Goal: Navigation & Orientation: Find specific page/section

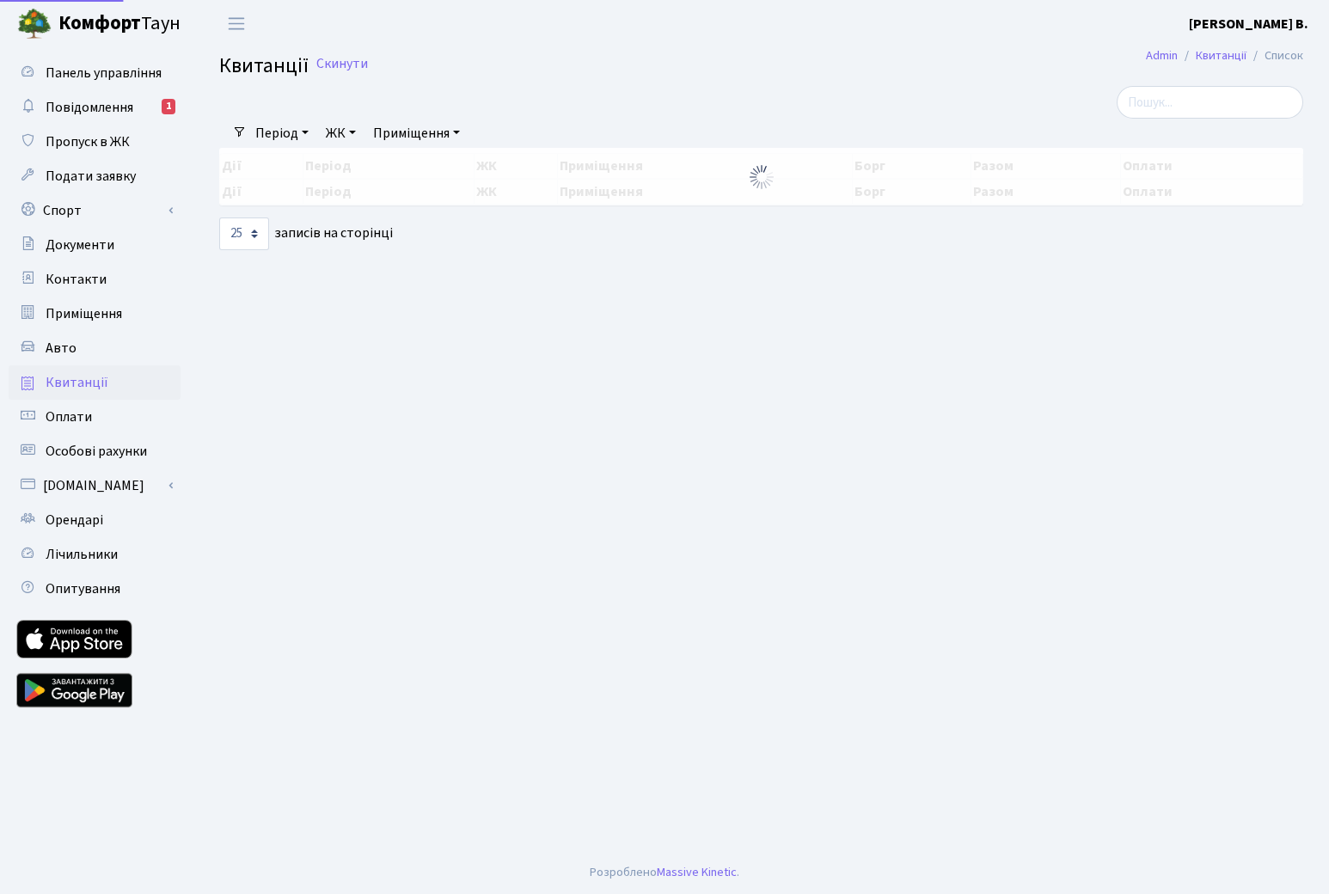
select select "25"
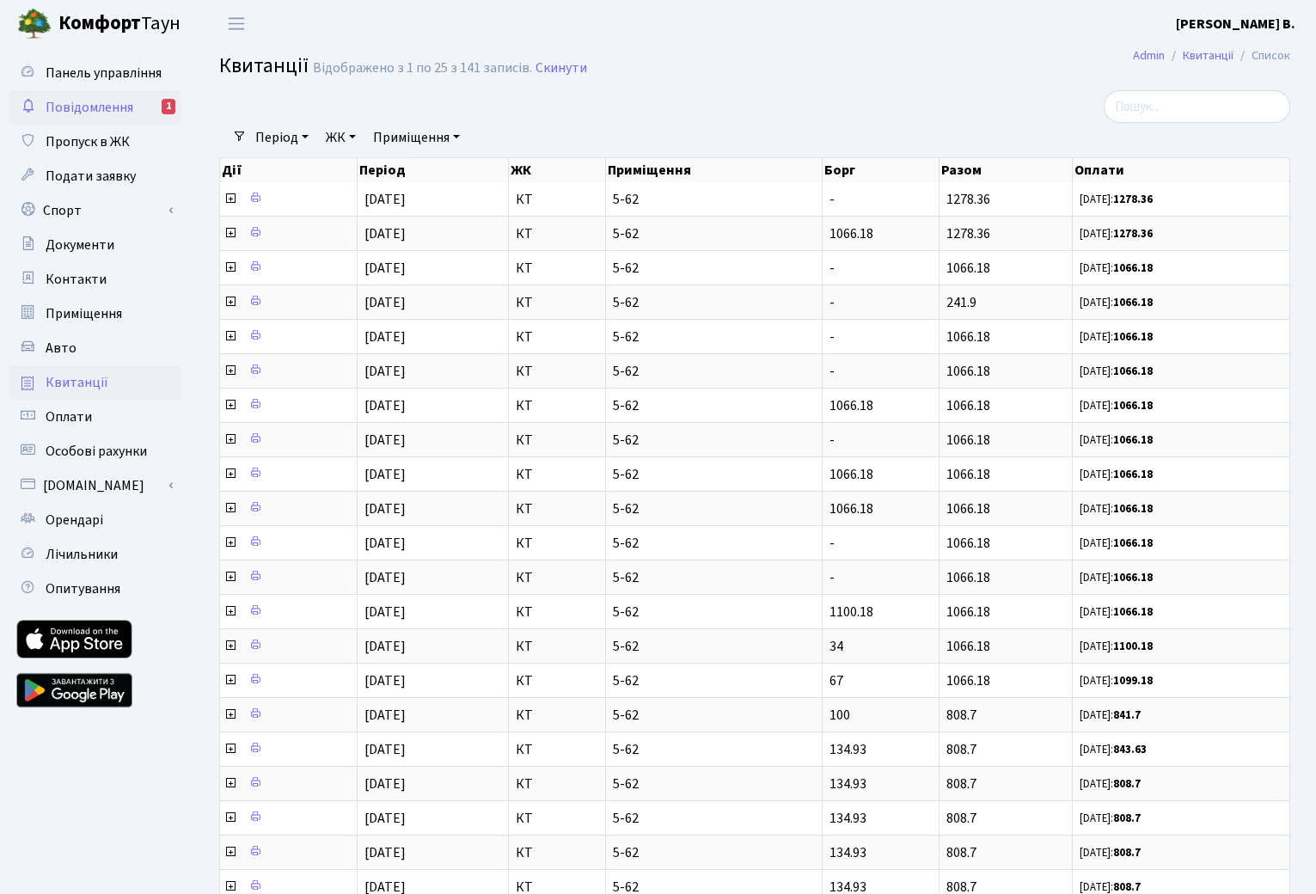
click at [107, 103] on span "Повідомлення" at bounding box center [90, 107] width 88 height 19
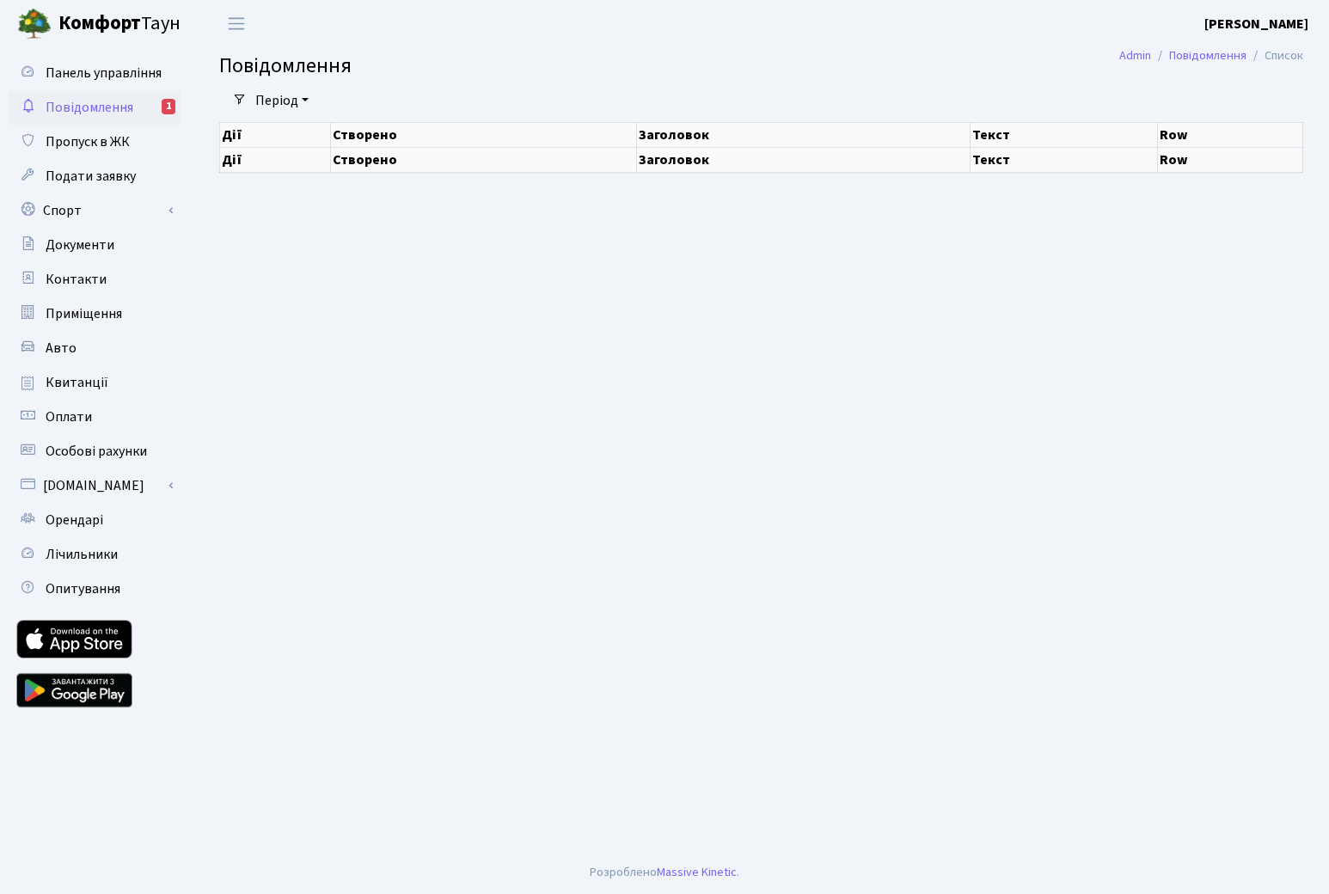
select select "25"
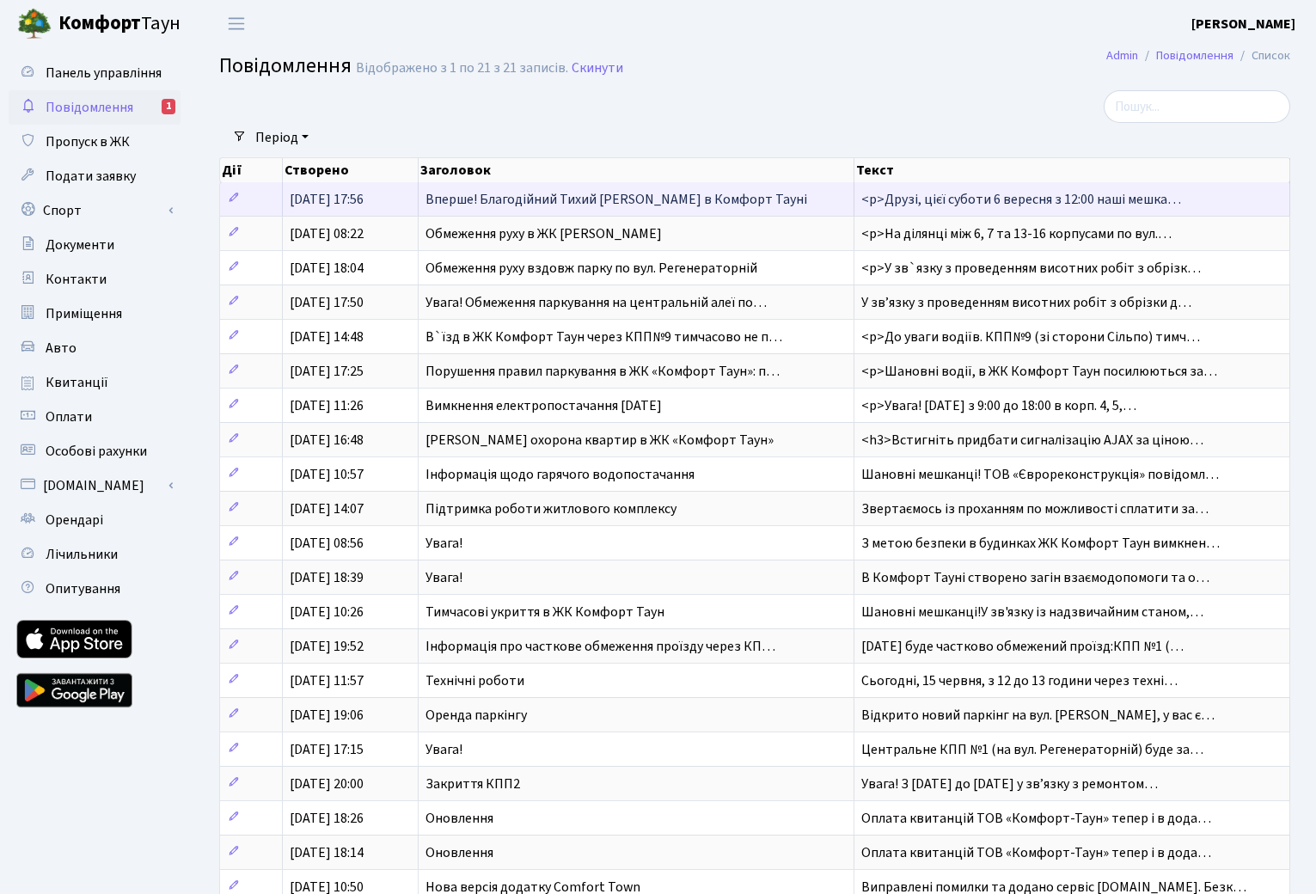
click at [585, 204] on span "Вперше! Благодійний Тихий [PERSON_NAME] в Комфорт Тауні" at bounding box center [617, 199] width 382 height 19
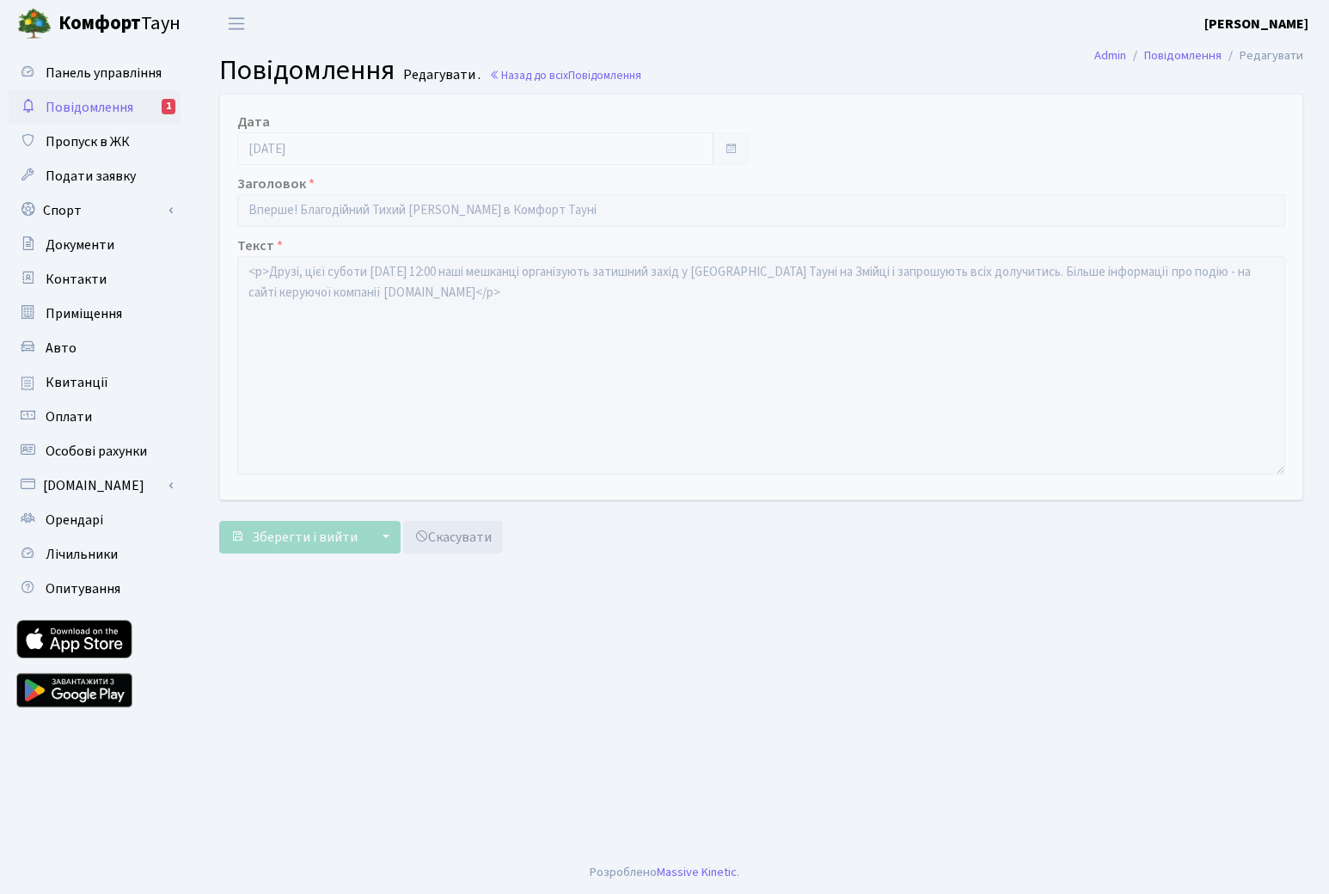
click at [83, 102] on span "Повідомлення" at bounding box center [90, 107] width 88 height 19
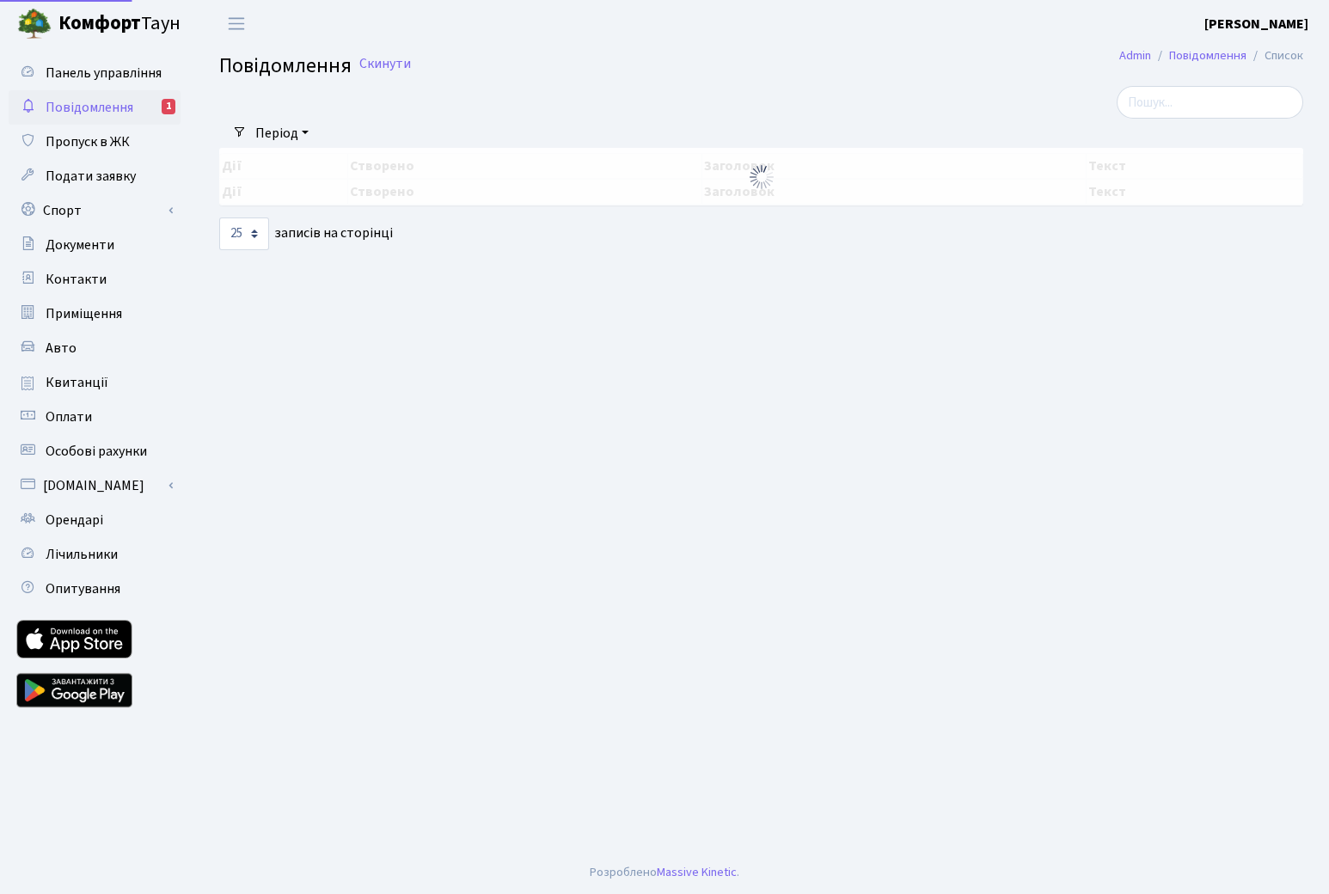
select select "25"
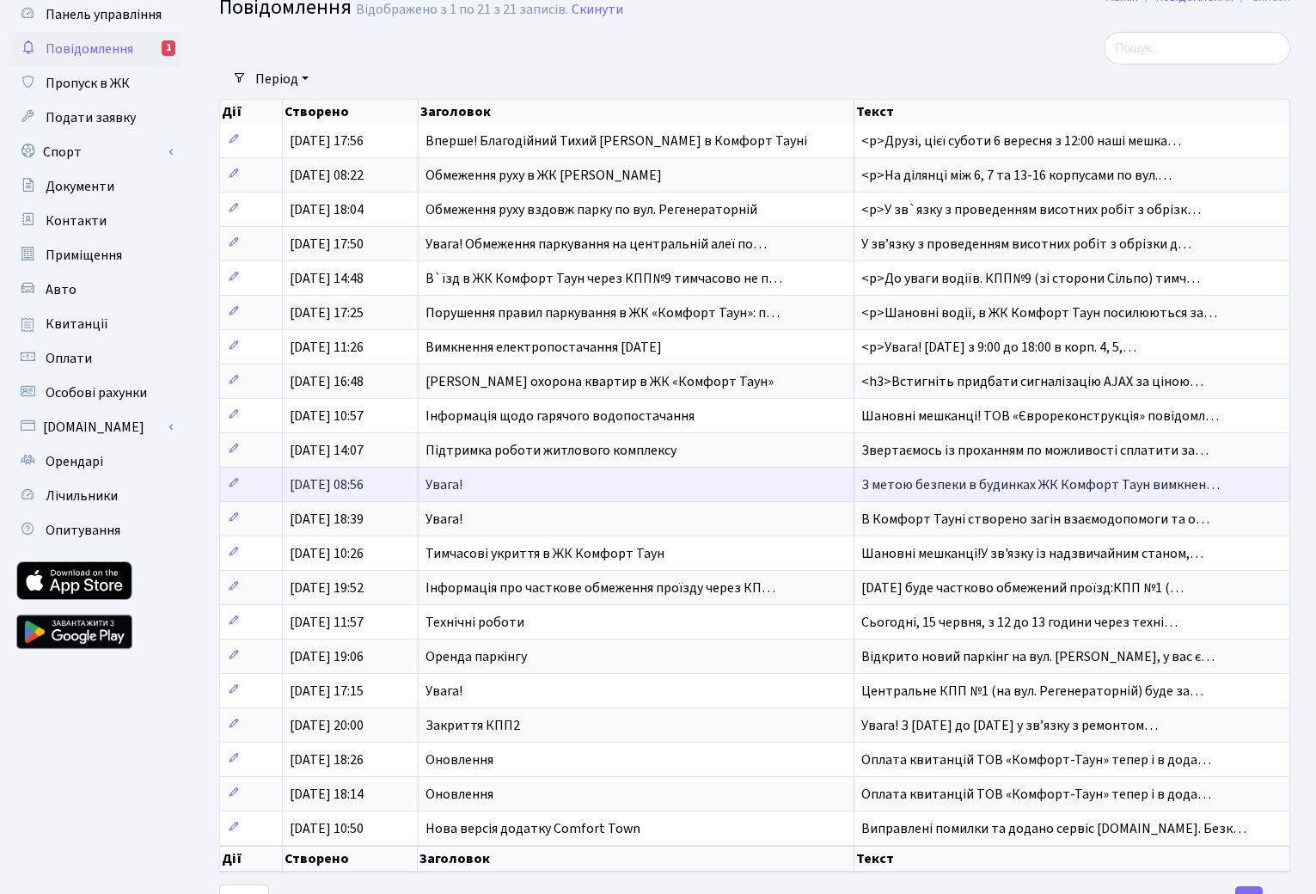
scroll to position [126, 0]
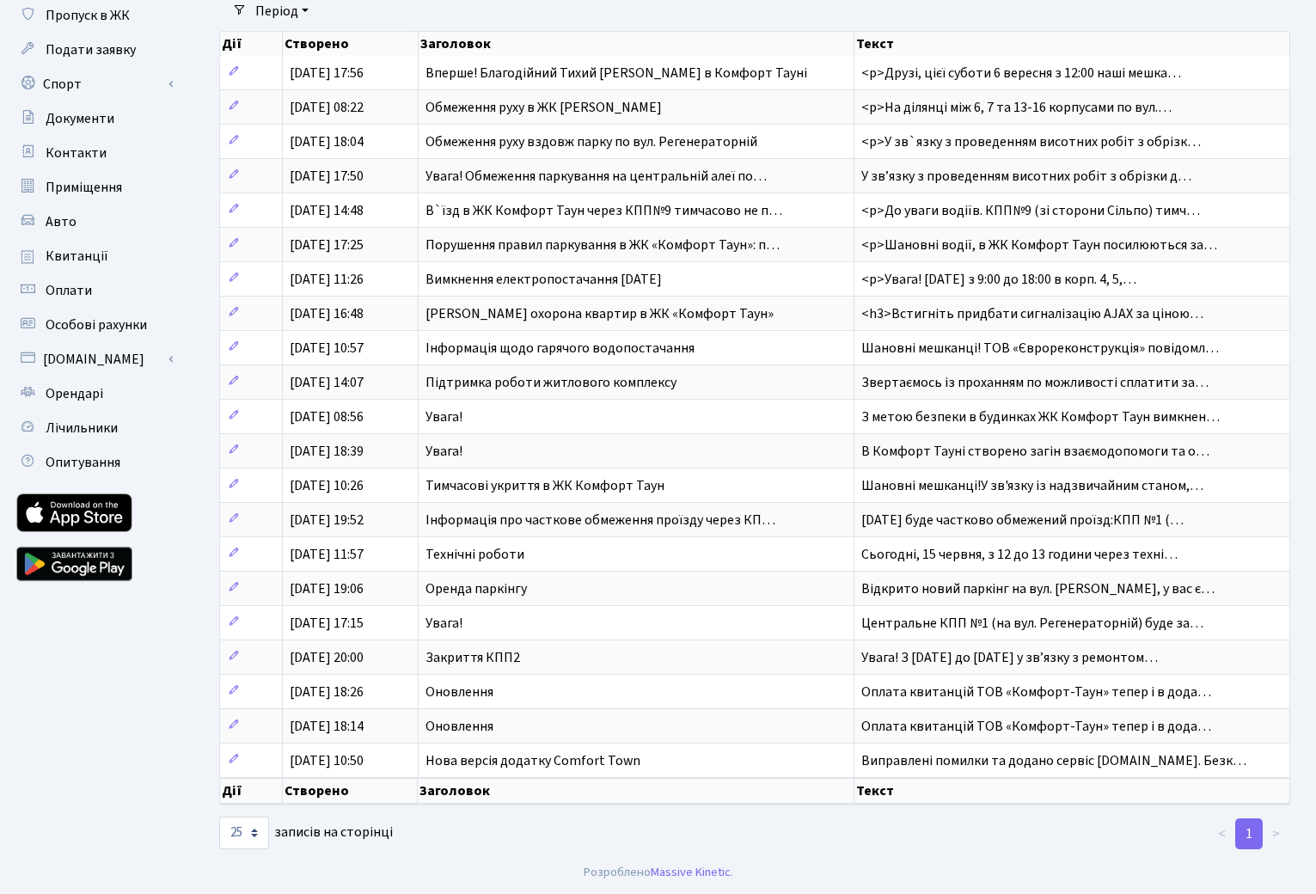
click at [592, 792] on th "Заголовок" at bounding box center [636, 791] width 437 height 26
click at [873, 789] on th "Текст" at bounding box center [1073, 791] width 436 height 26
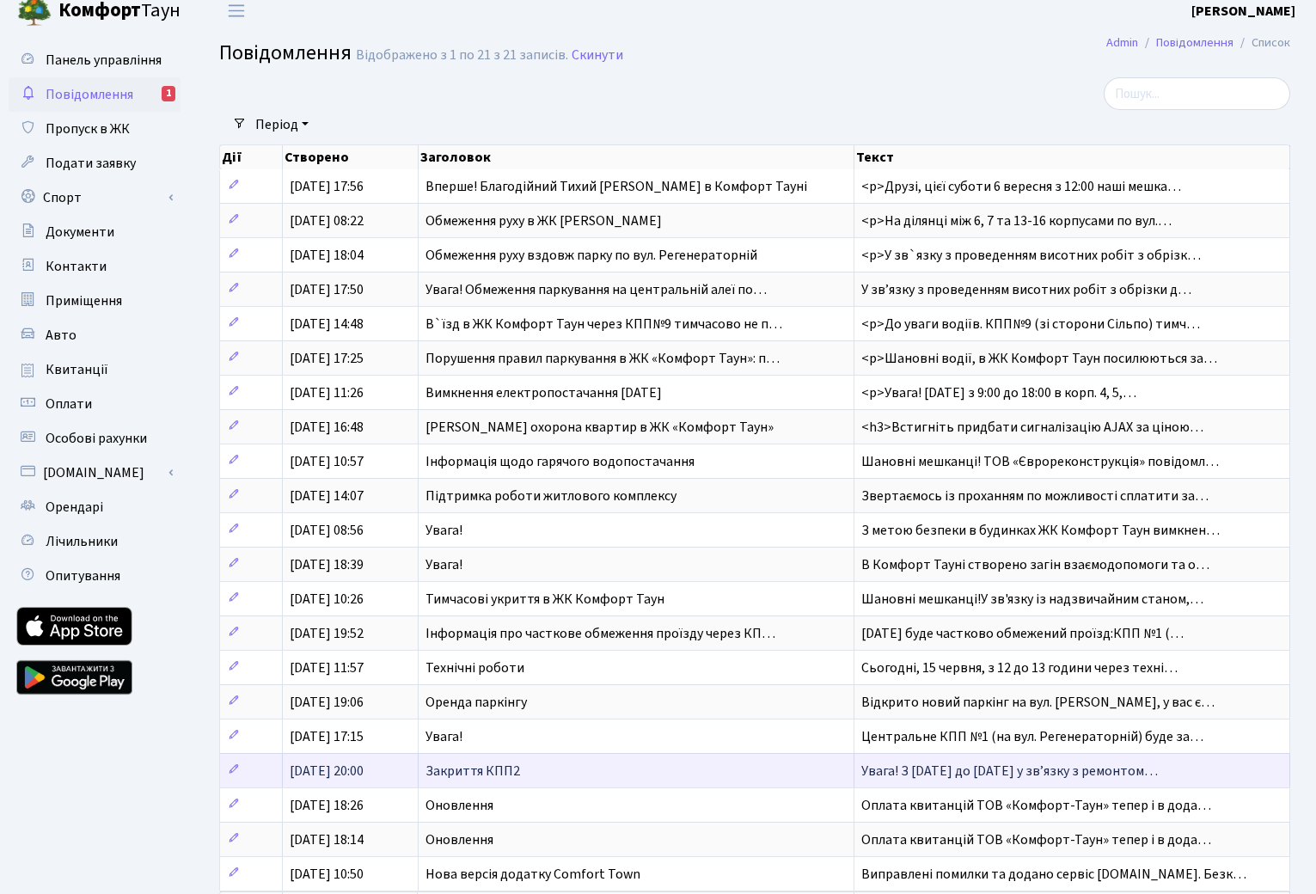
scroll to position [0, 0]
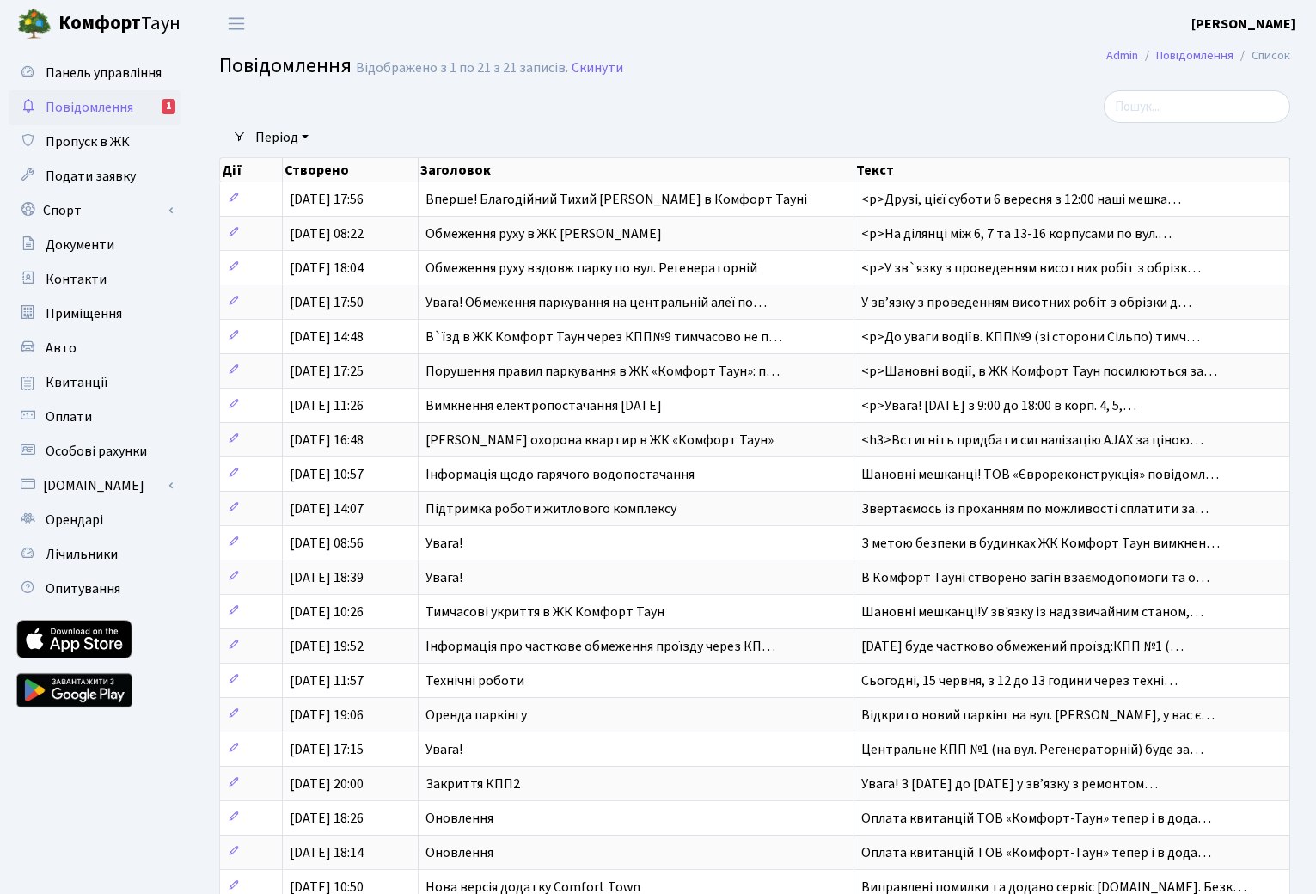
click at [93, 108] on span "Повідомлення" at bounding box center [90, 107] width 88 height 19
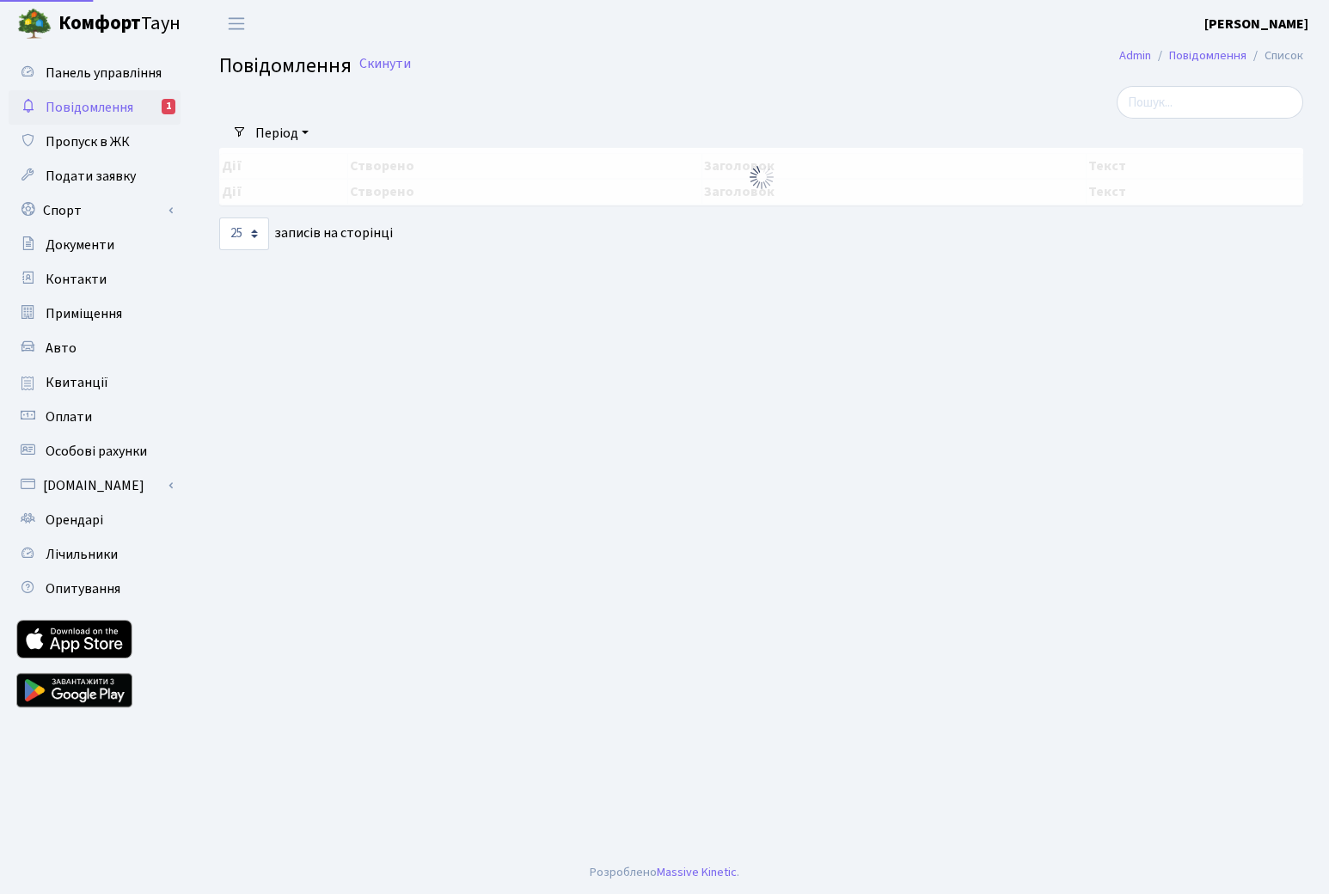
select select "25"
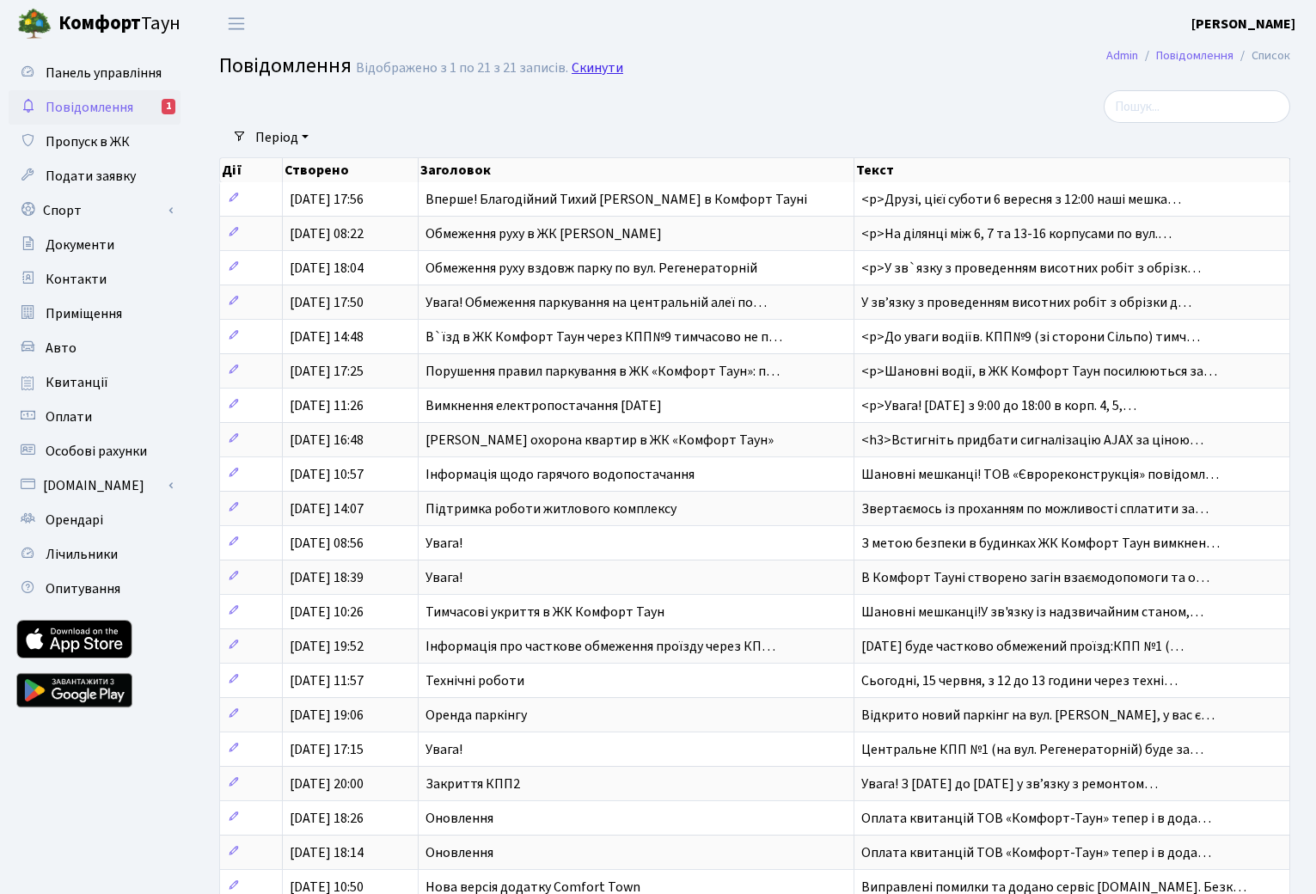
click at [607, 68] on link "Скинути" at bounding box center [598, 68] width 52 height 16
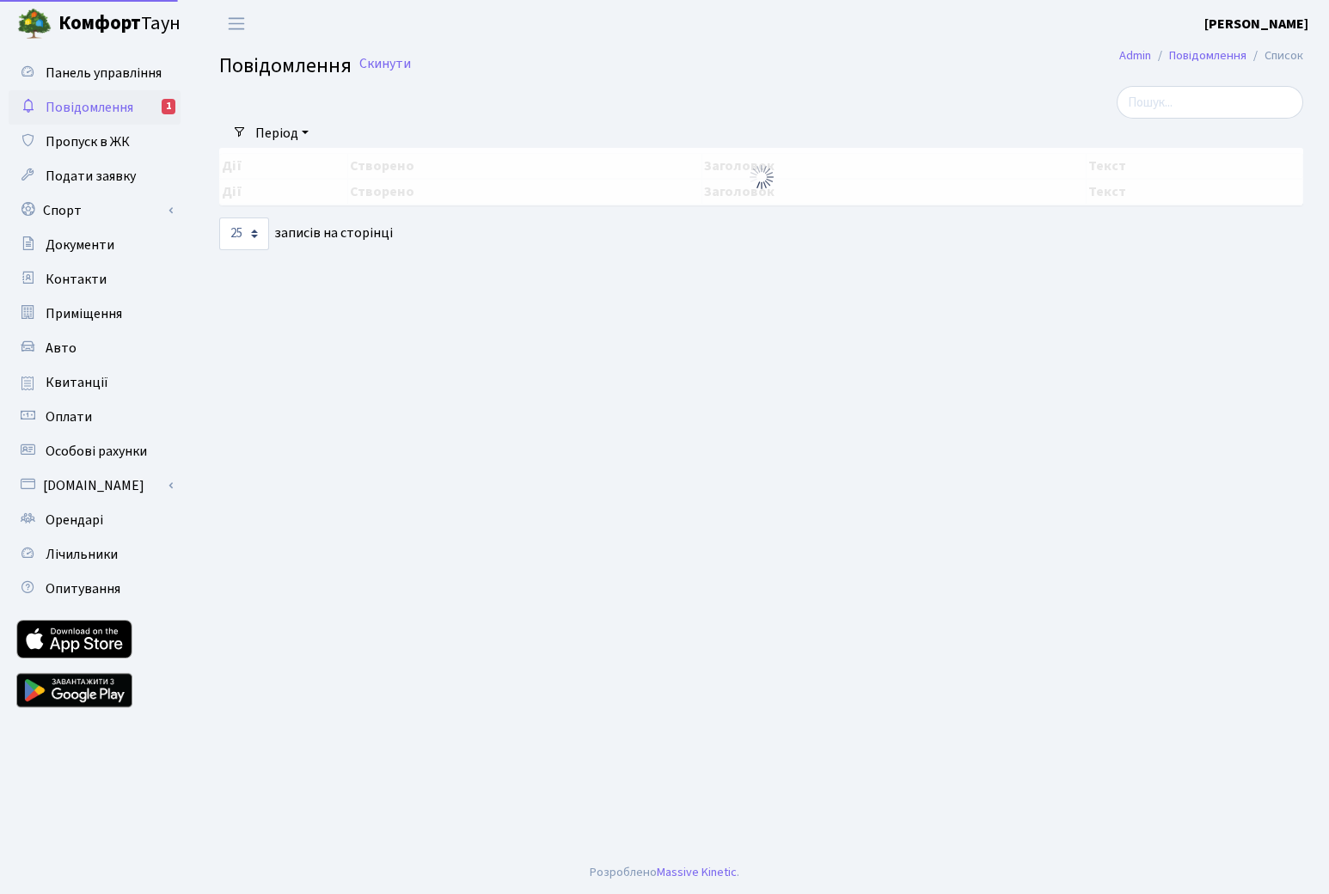
select select "25"
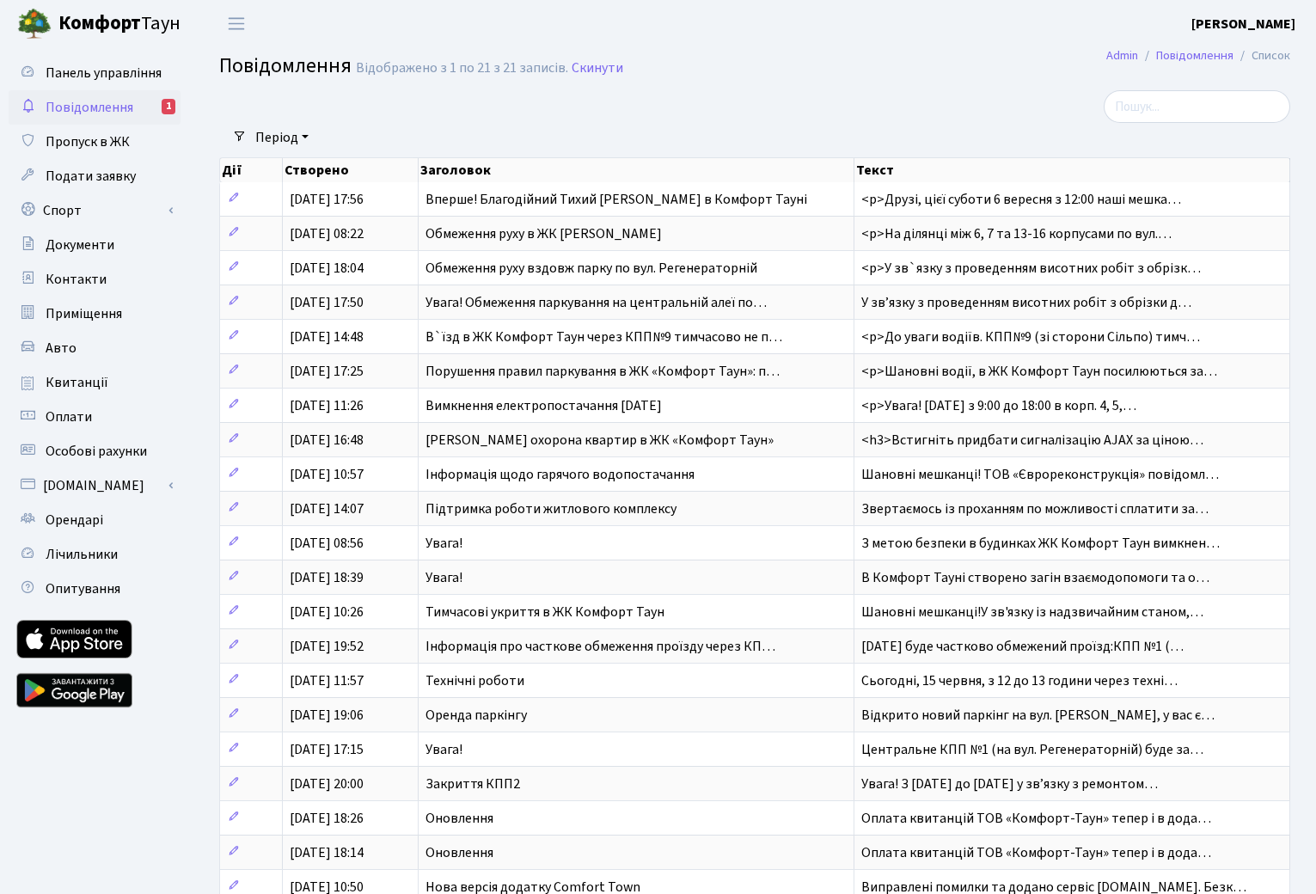
click at [88, 103] on span "Повідомлення" at bounding box center [90, 107] width 88 height 19
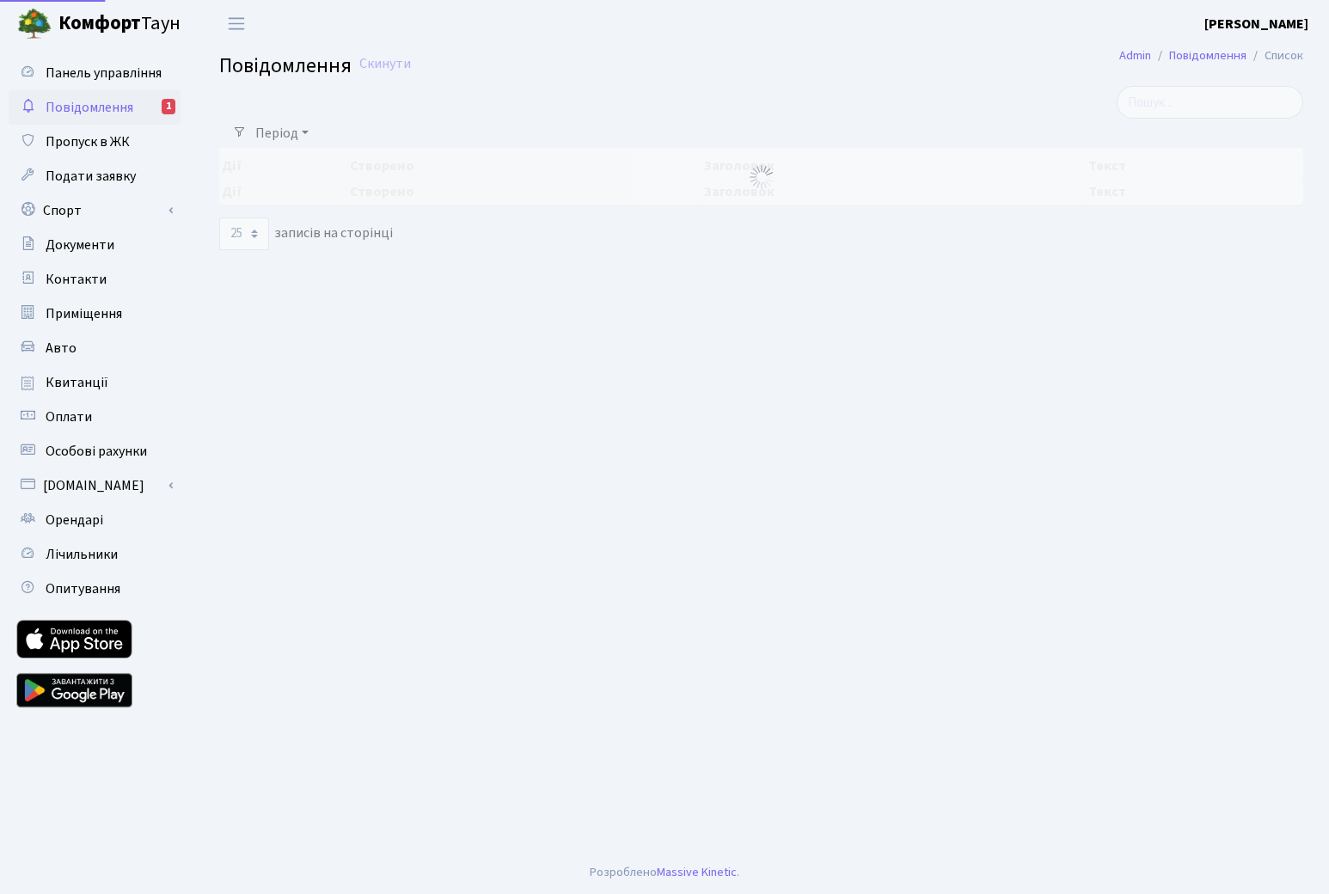
select select "25"
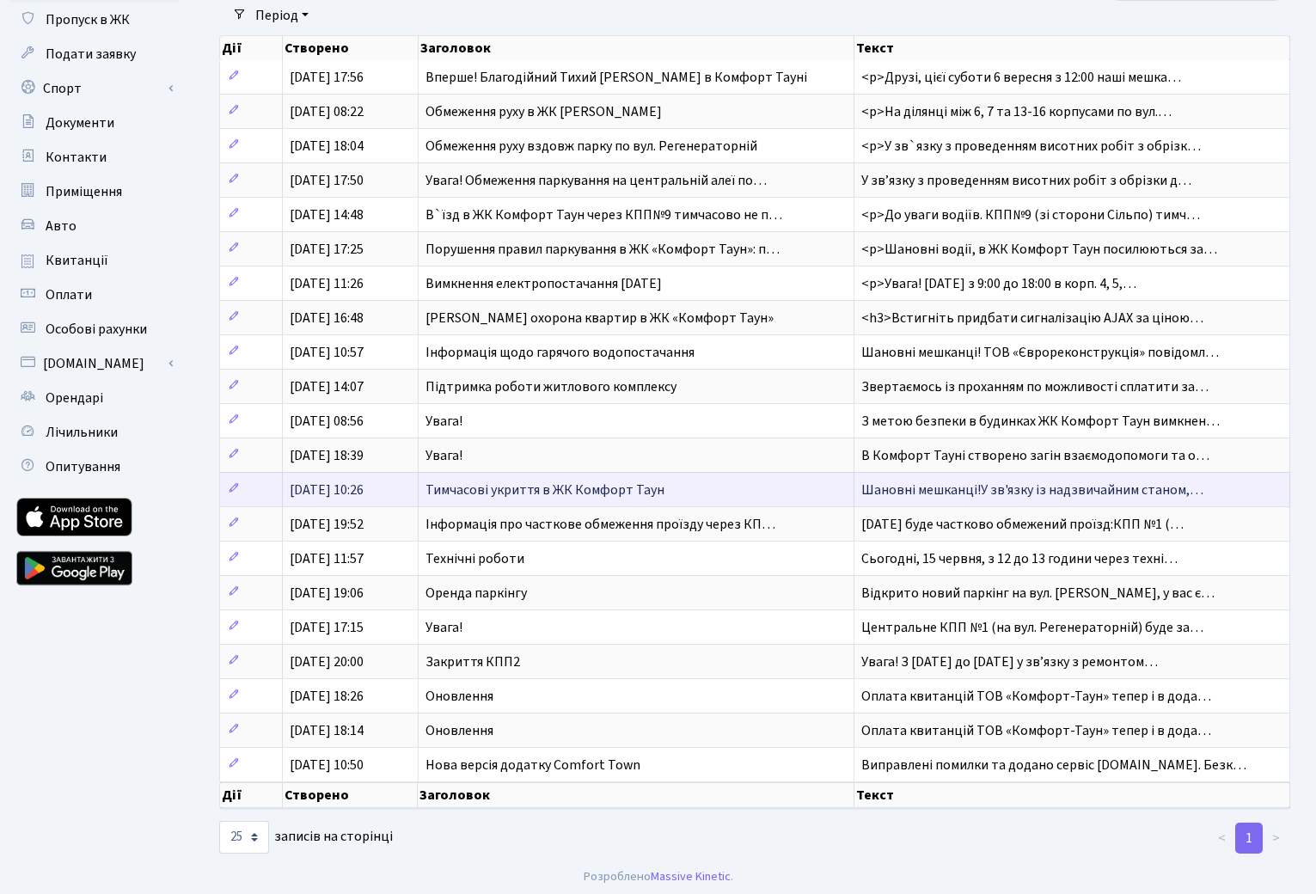
scroll to position [126, 0]
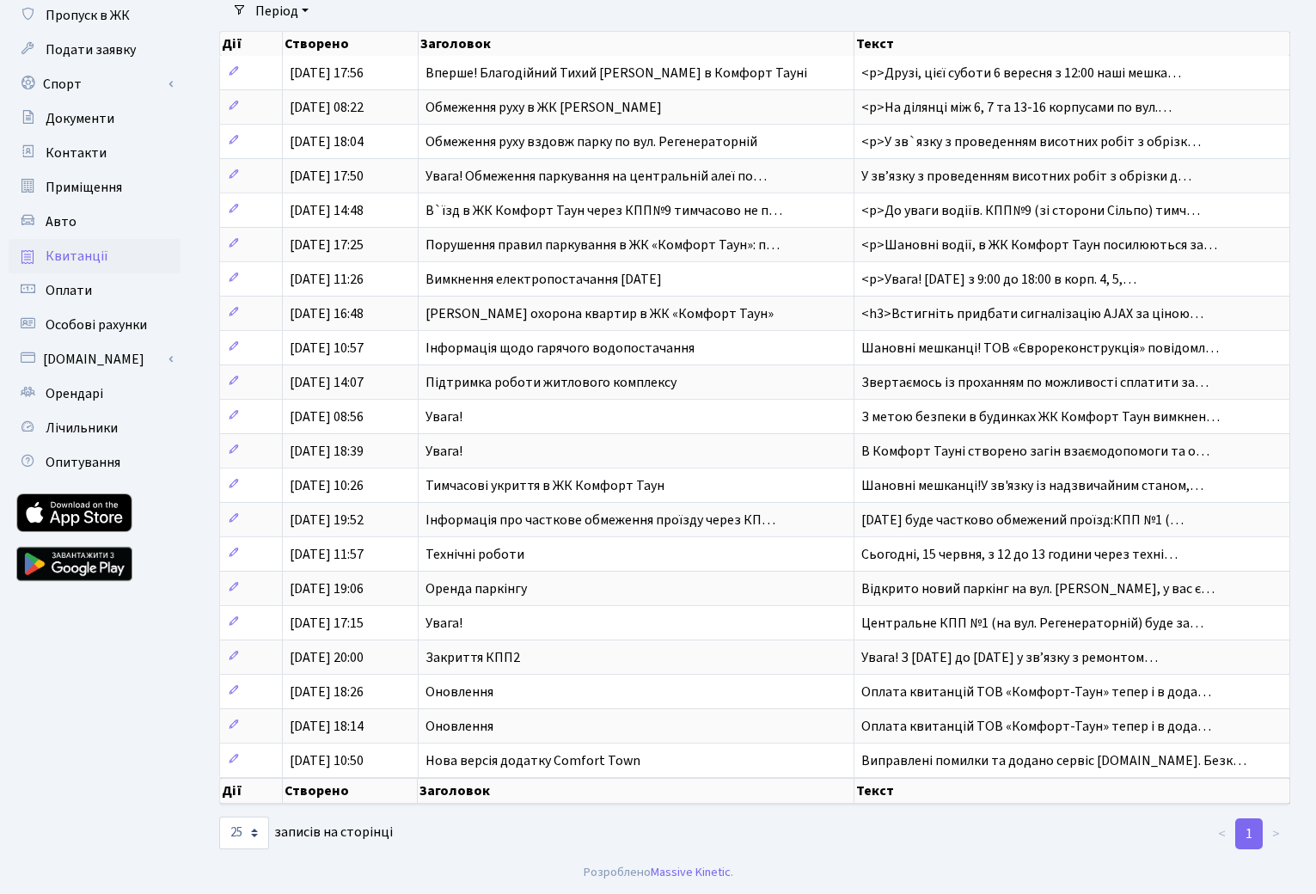
click at [84, 259] on span "Квитанції" at bounding box center [77, 256] width 63 height 19
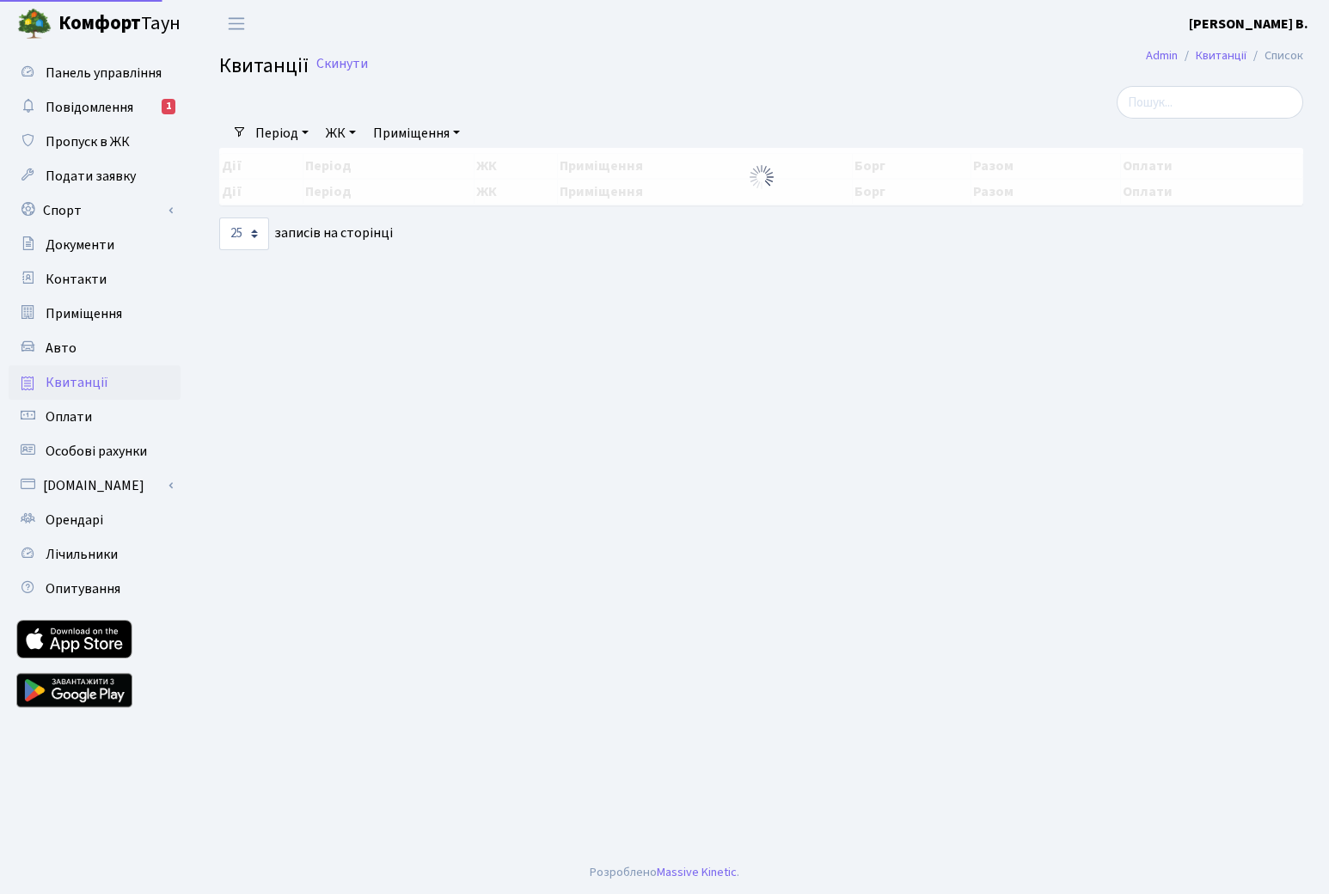
select select "25"
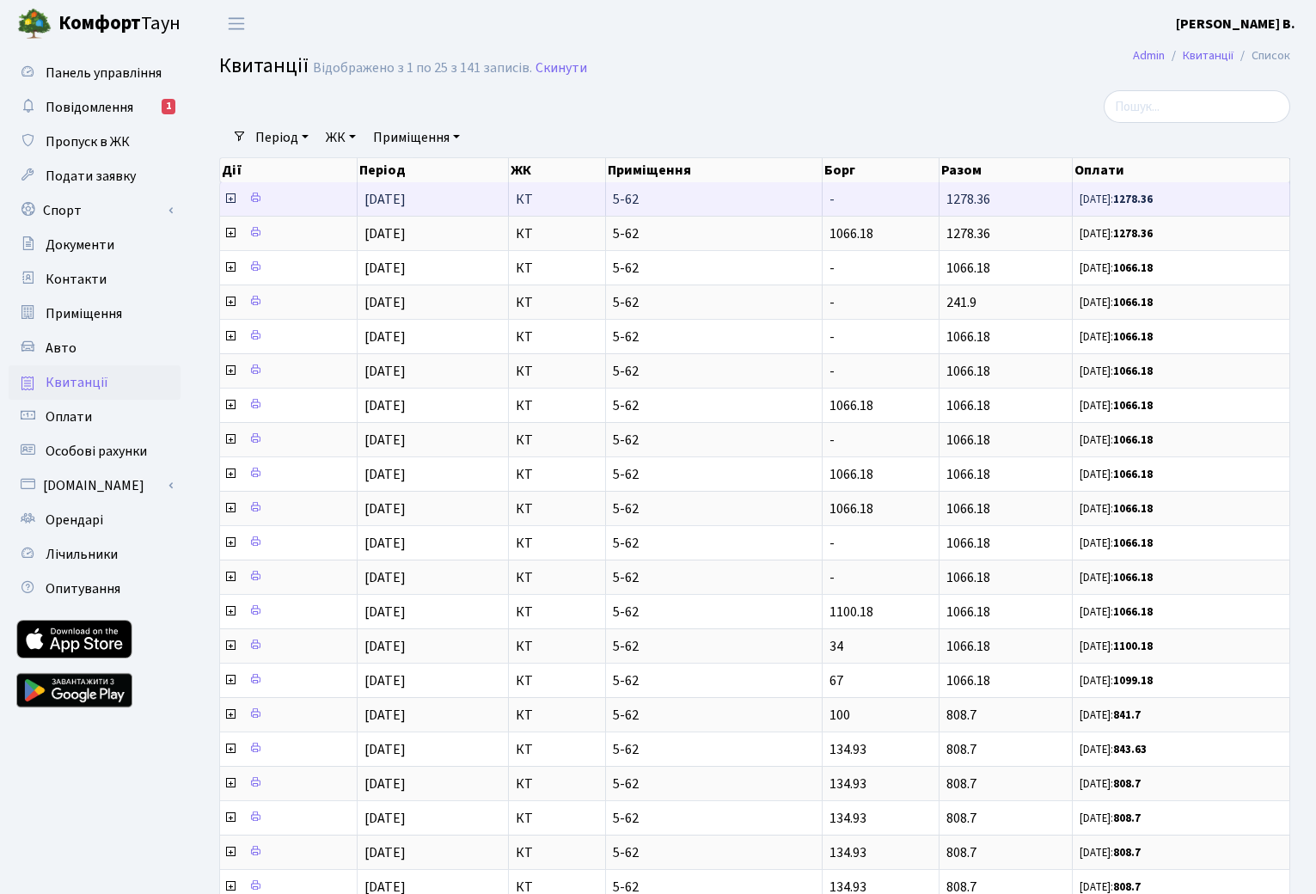
click at [922, 197] on td "-" at bounding box center [882, 199] width 118 height 34
click at [233, 197] on icon at bounding box center [231, 199] width 14 height 14
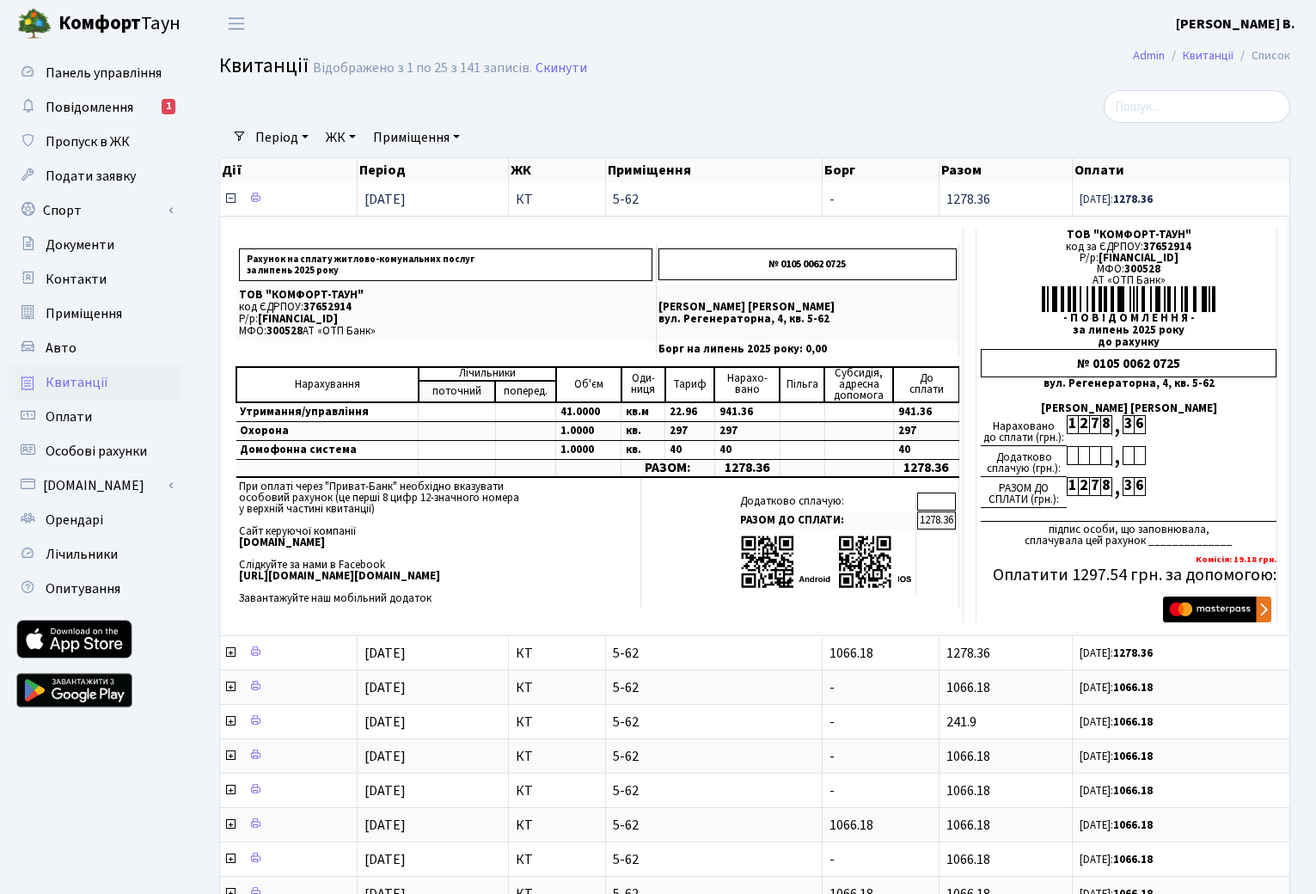
click at [231, 200] on icon at bounding box center [231, 199] width 14 height 14
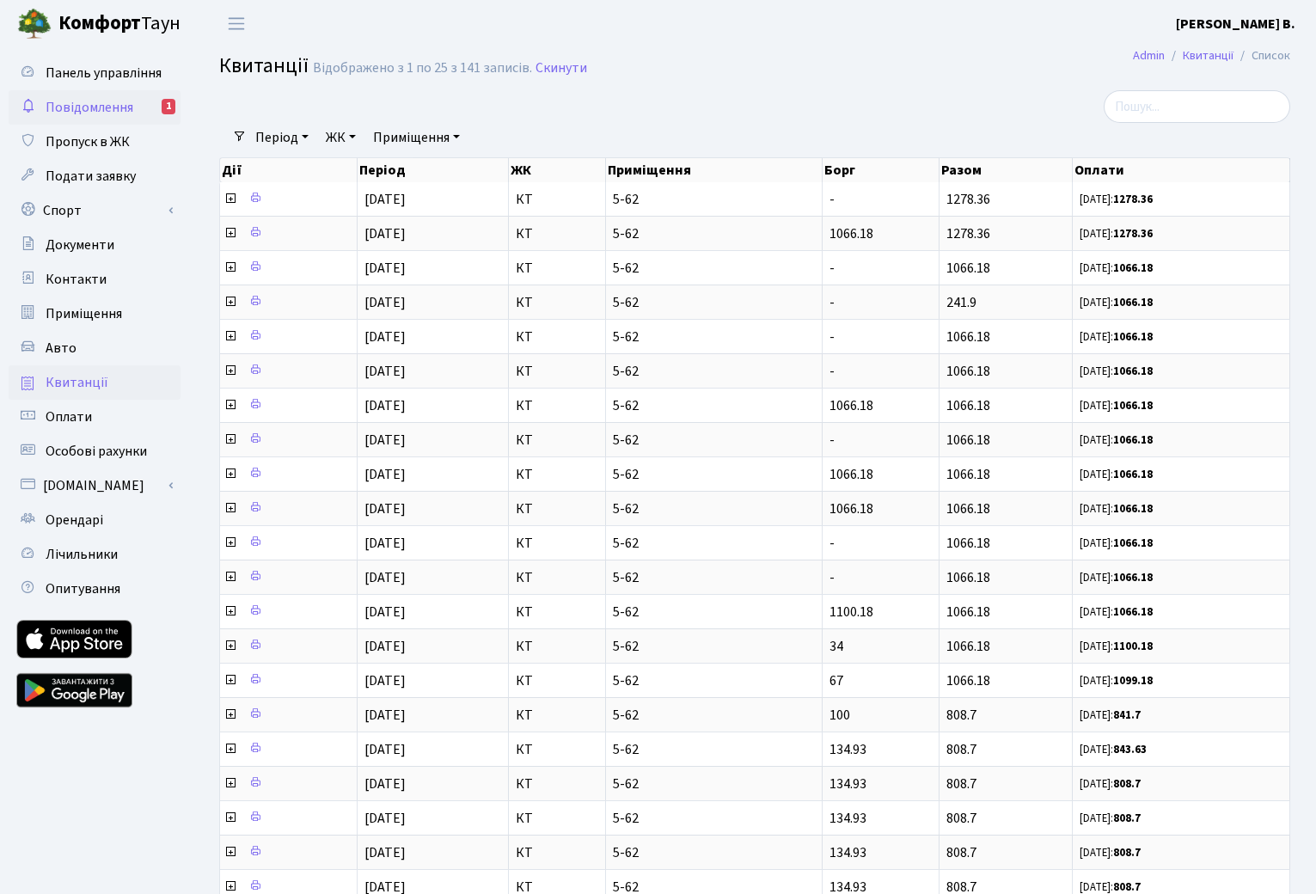
click at [98, 100] on span "Повідомлення" at bounding box center [90, 107] width 88 height 19
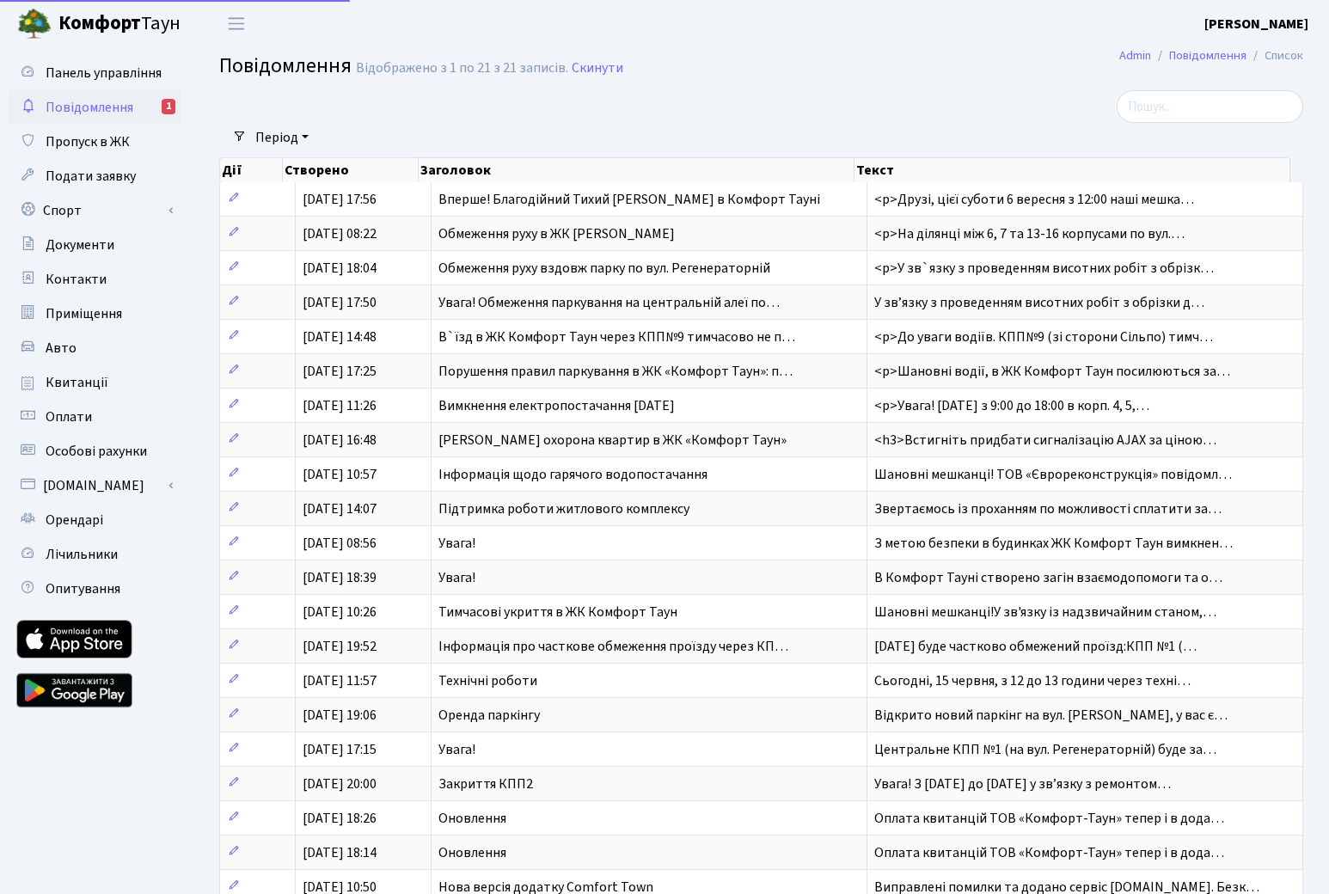
select select "25"
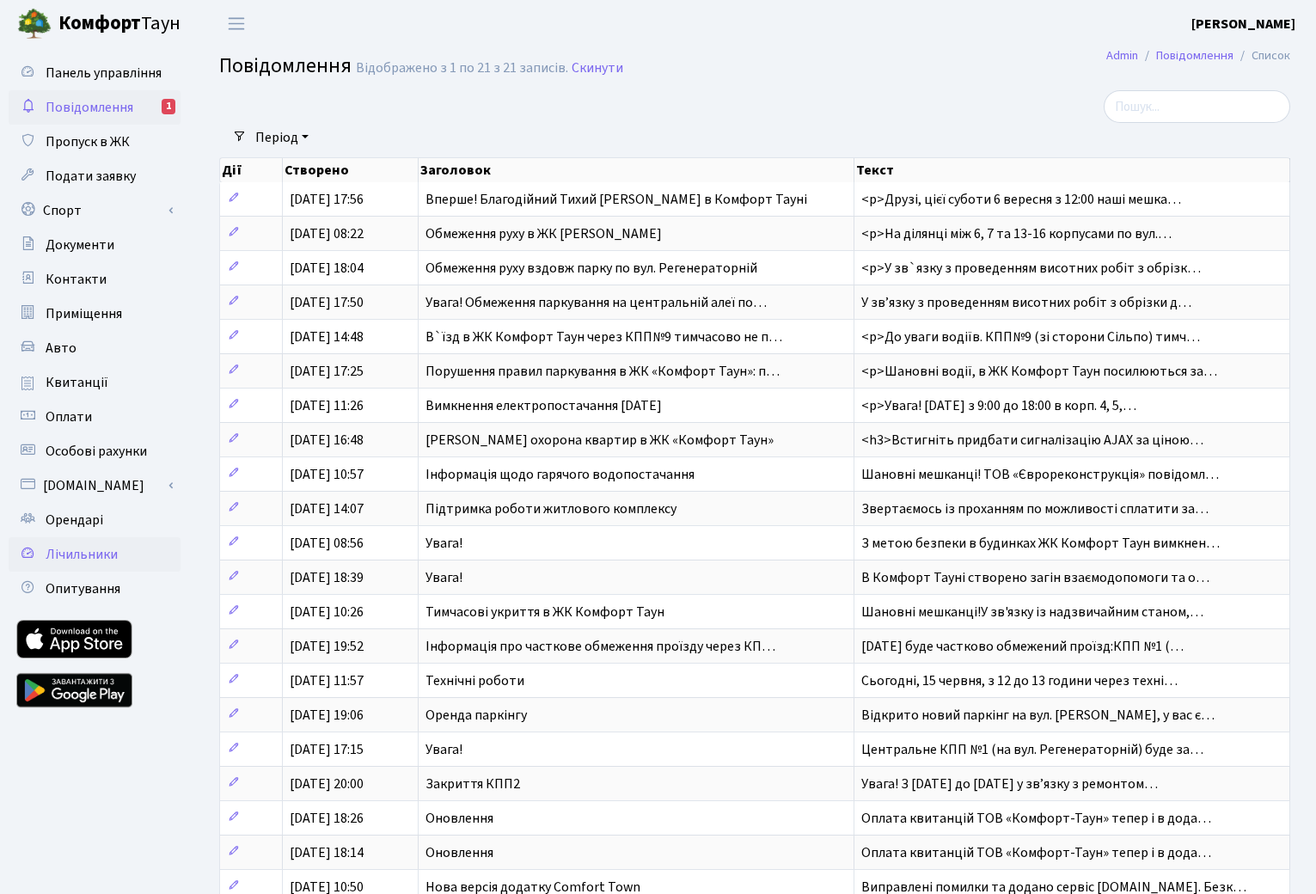
click at [125, 555] on link "Лічильники" at bounding box center [95, 554] width 172 height 34
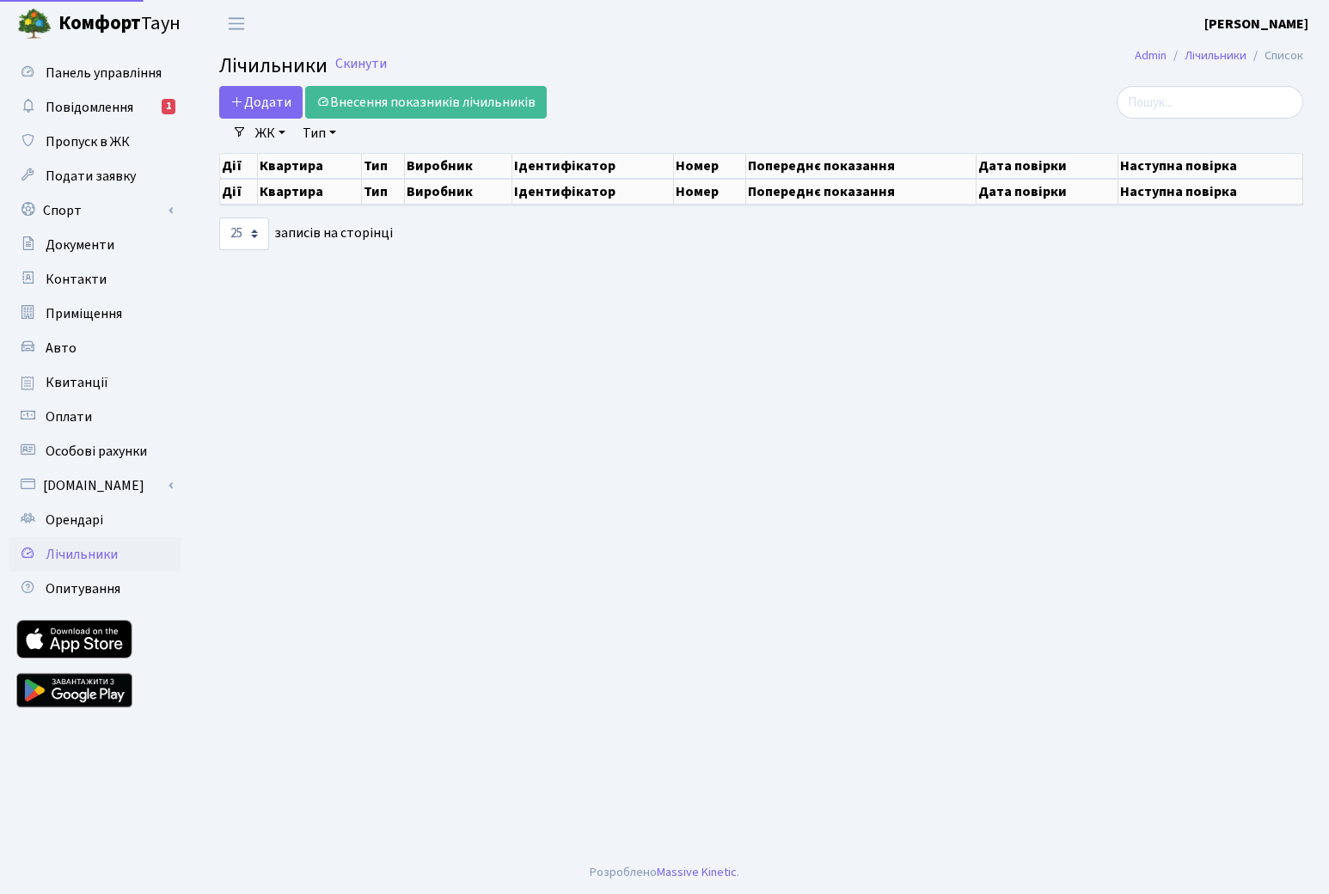
select select "25"
click at [96, 106] on span "Повідомлення" at bounding box center [90, 107] width 88 height 19
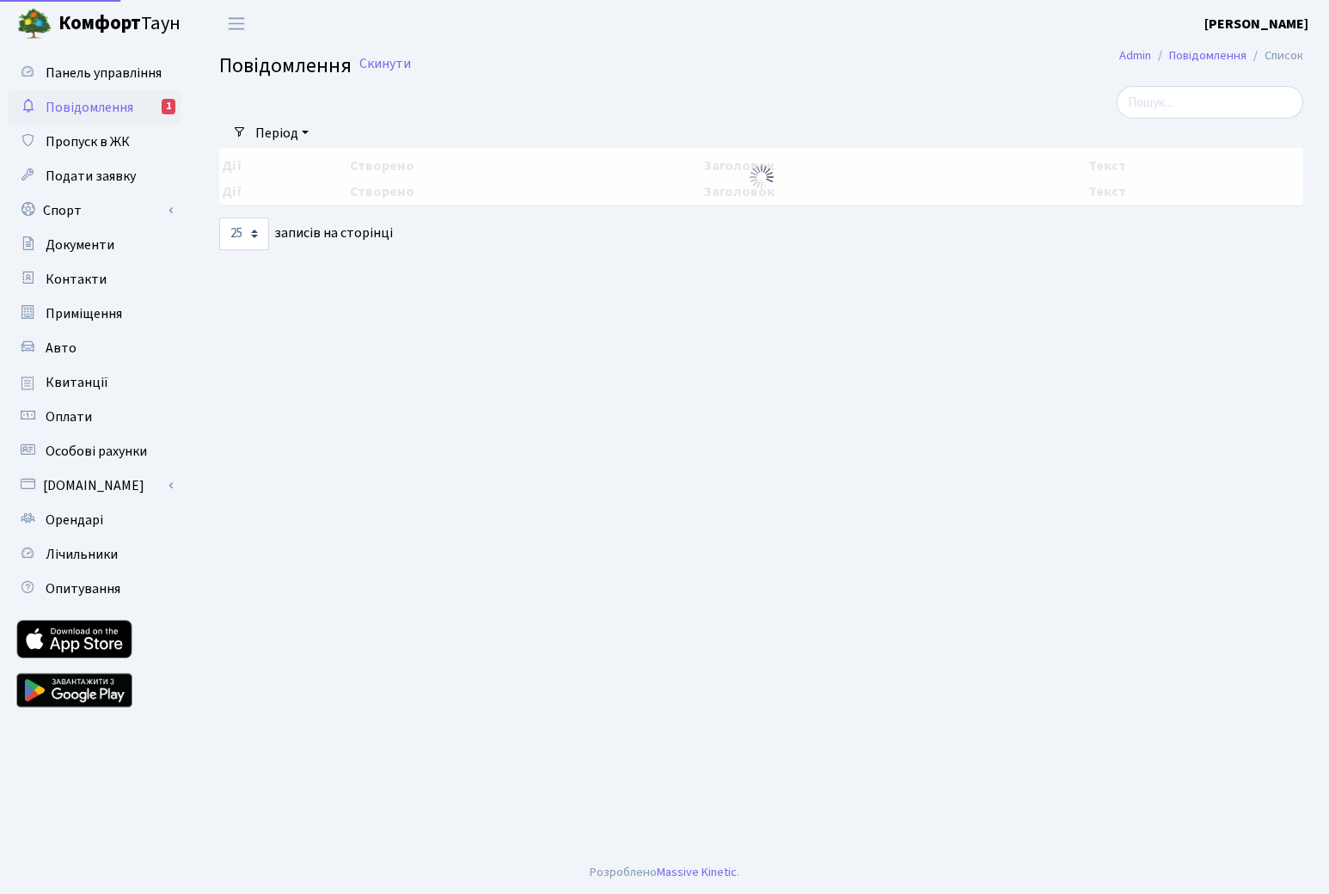
select select "25"
